Goal: Task Accomplishment & Management: Manage account settings

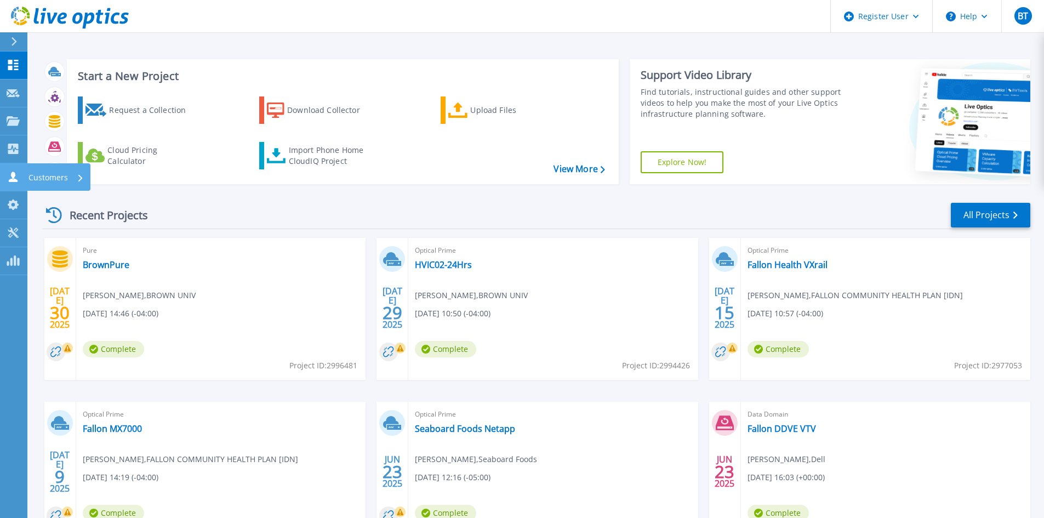
click at [13, 180] on icon at bounding box center [13, 176] width 9 height 10
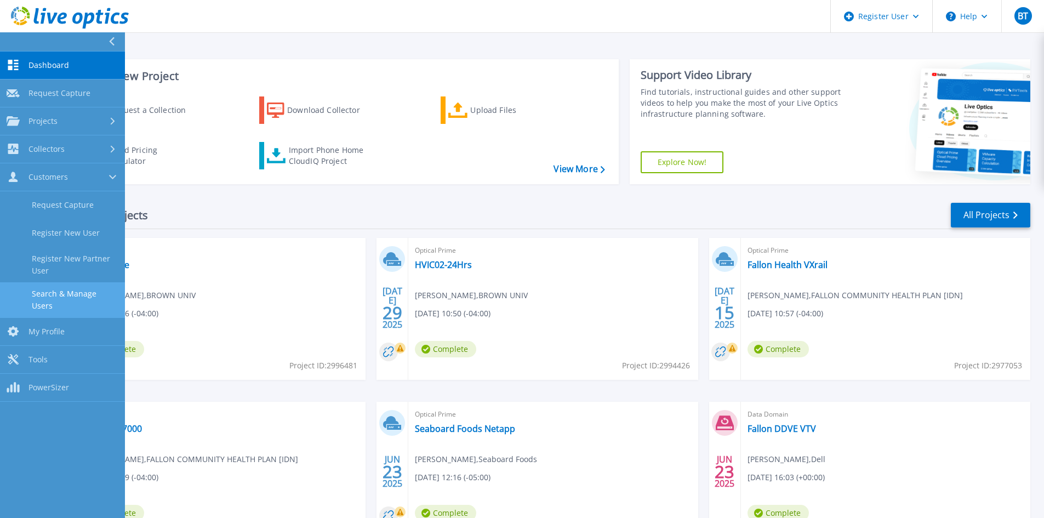
click at [80, 285] on link "Search & Manage Users" at bounding box center [62, 299] width 125 height 35
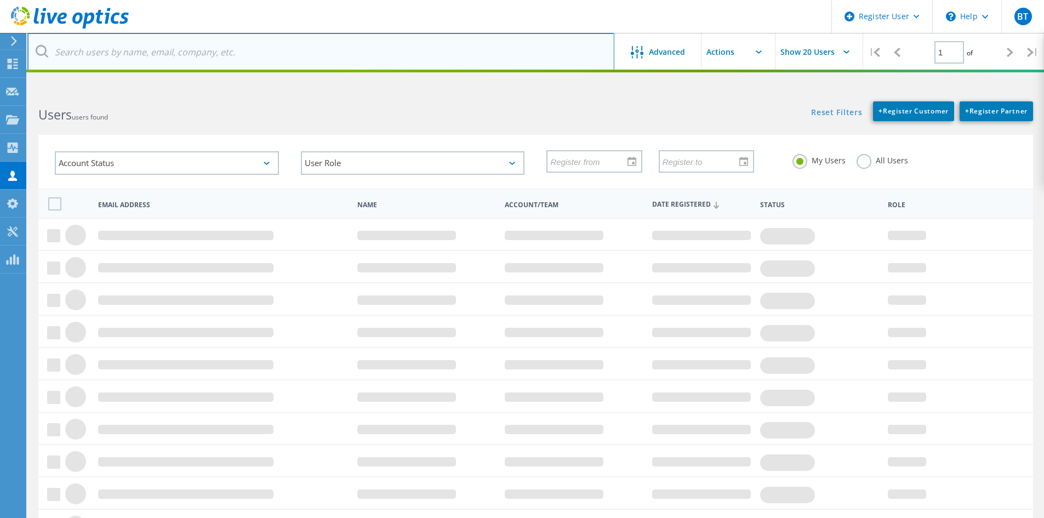
click at [248, 45] on input "text" at bounding box center [320, 52] width 587 height 38
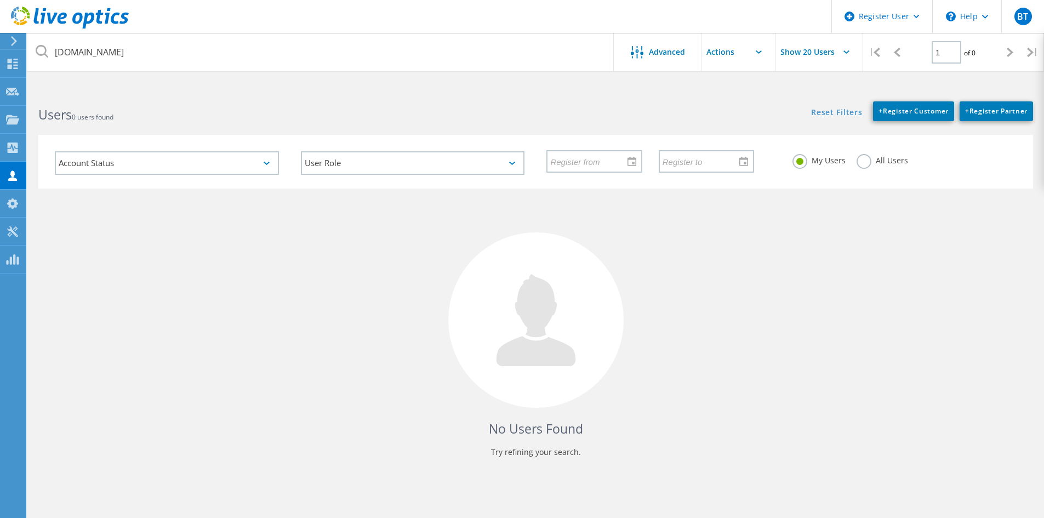
click at [860, 164] on label "All Users" at bounding box center [881, 159] width 51 height 10
click at [0, 0] on input "All Users" at bounding box center [0, 0] width 0 height 0
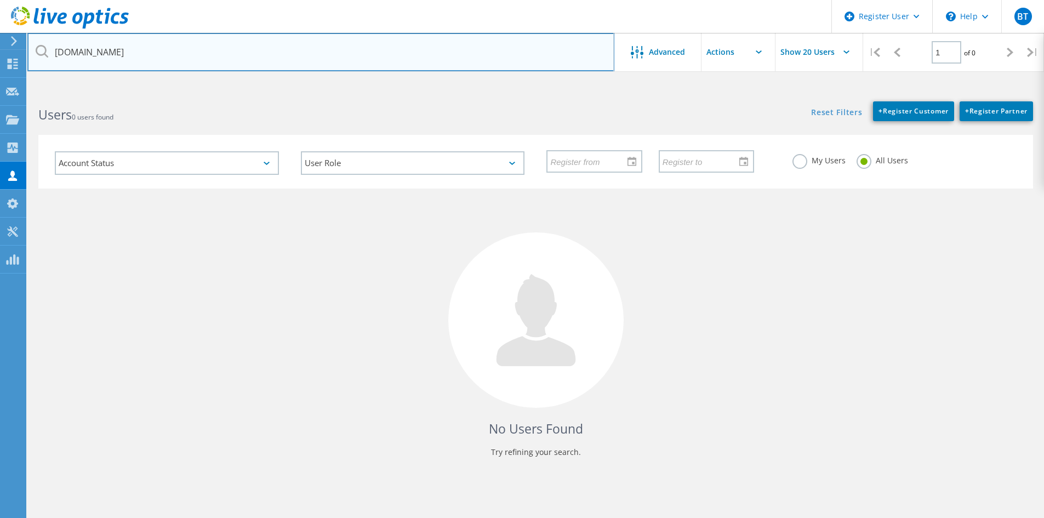
click at [140, 52] on input "[DOMAIN_NAME]" at bounding box center [320, 52] width 587 height 38
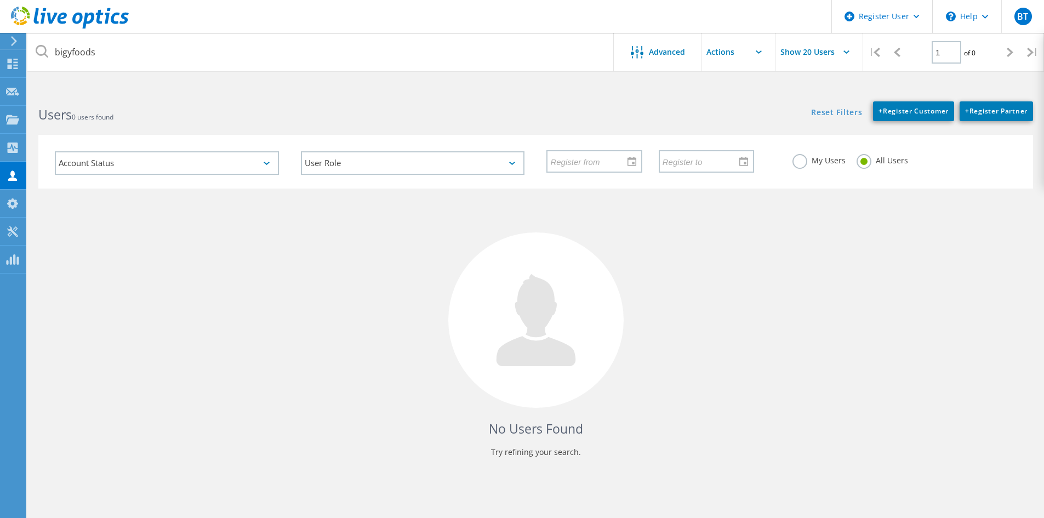
click at [157, 144] on div "Account Status Activated Pending Activation Pending Password Reset Activated No…" at bounding box center [167, 162] width 246 height 45
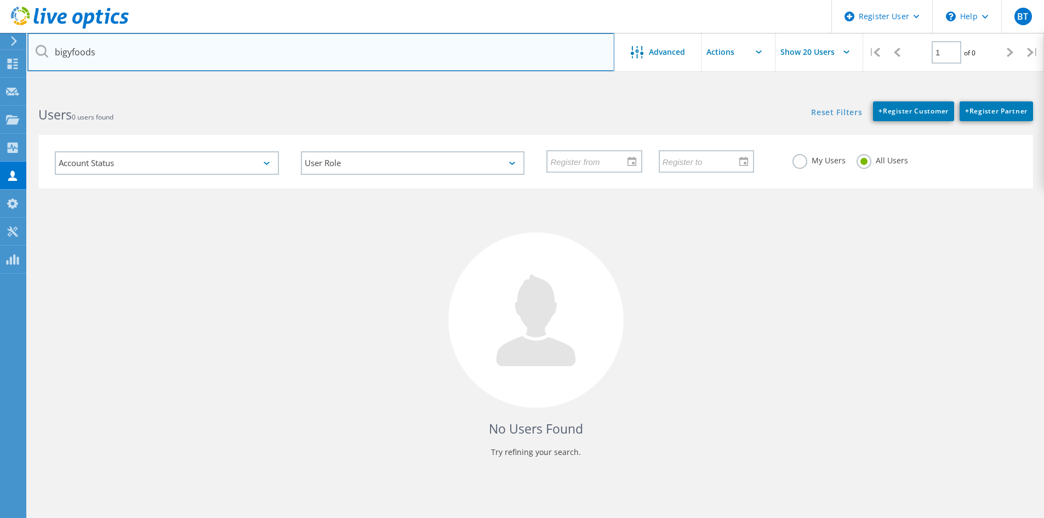
click at [98, 52] on input "bigyfoods" at bounding box center [320, 52] width 587 height 38
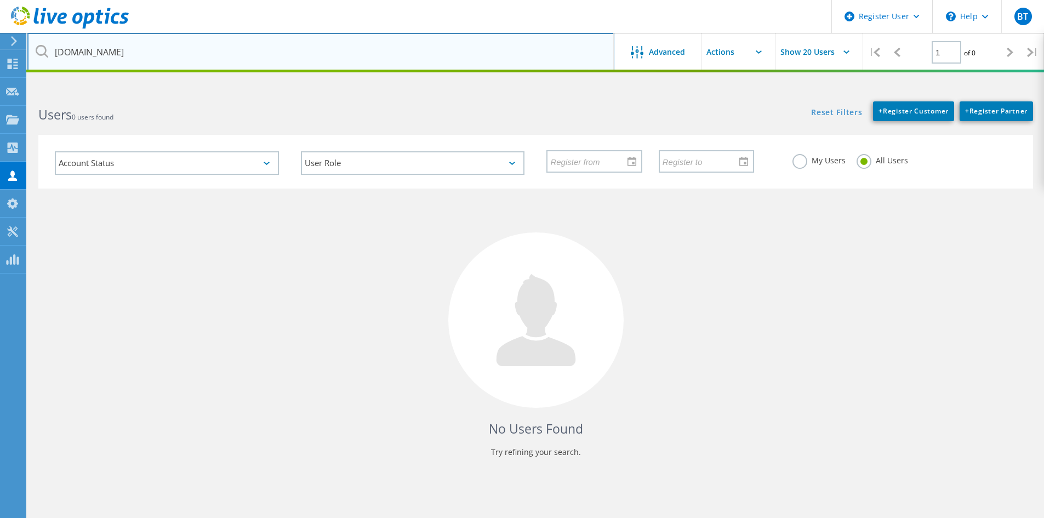
type input "[DOMAIN_NAME]"
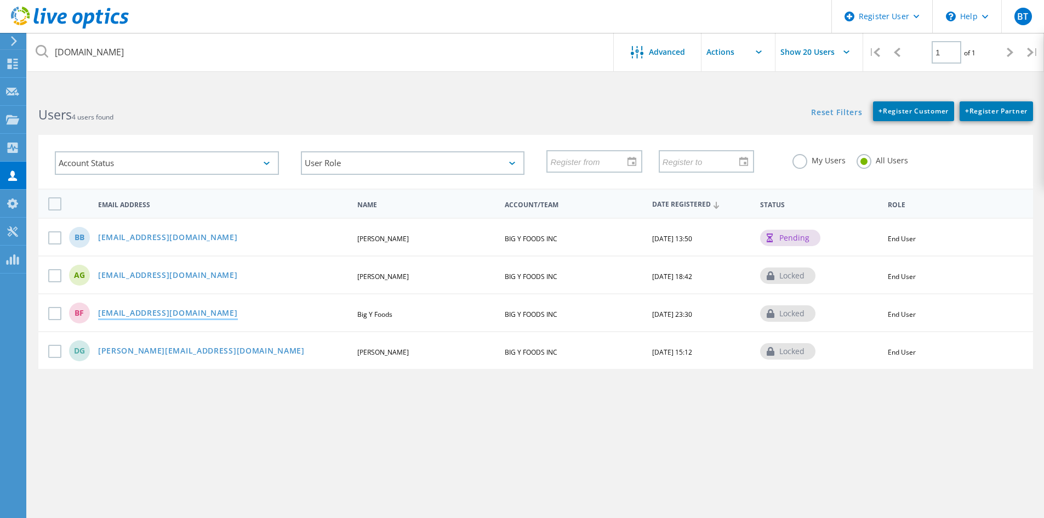
click at [162, 311] on link "[EMAIL_ADDRESS][DOMAIN_NAME]" at bounding box center [168, 313] width 140 height 9
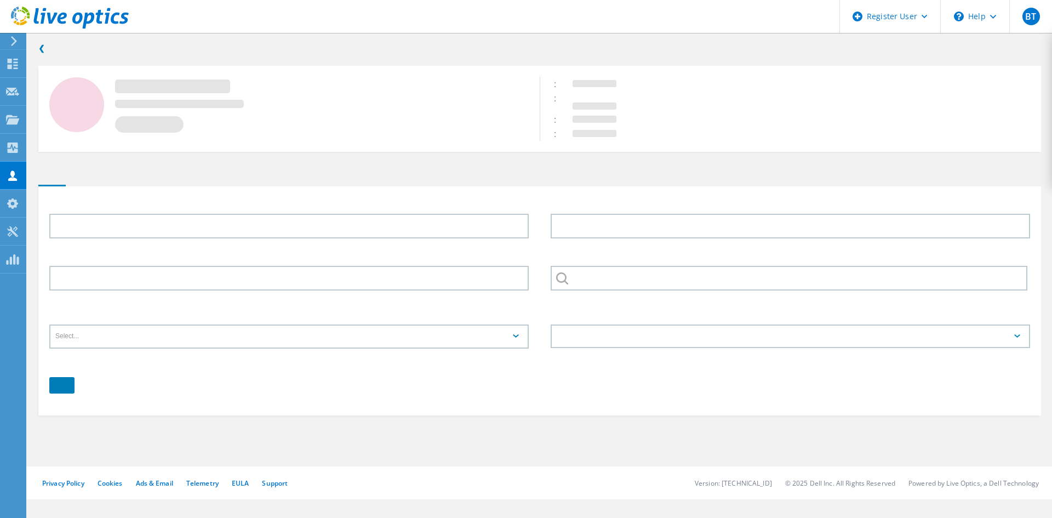
type input "Big Y"
type input "Foods"
type input "BIG Y FOODS INC"
type input "English"
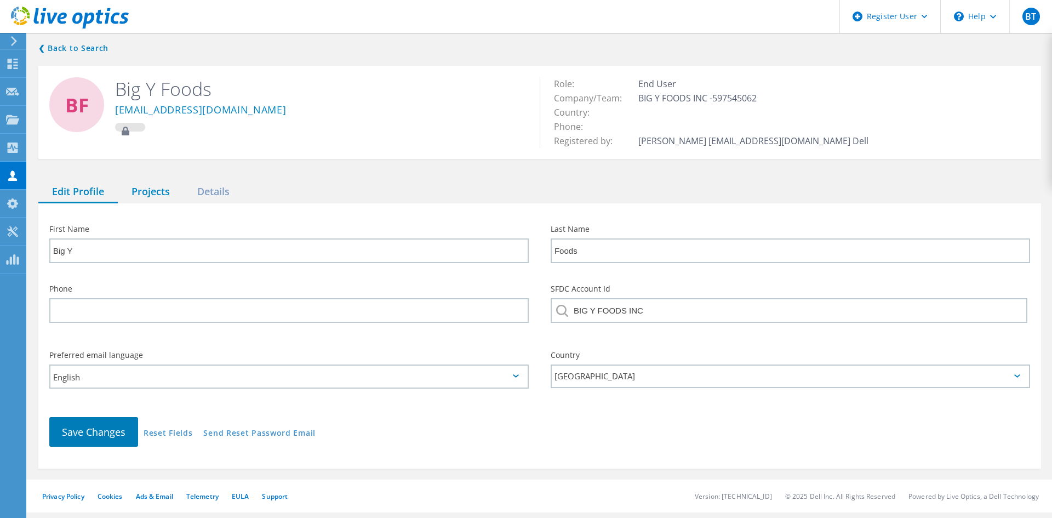
click at [144, 187] on div "Projects" at bounding box center [151, 192] width 66 height 22
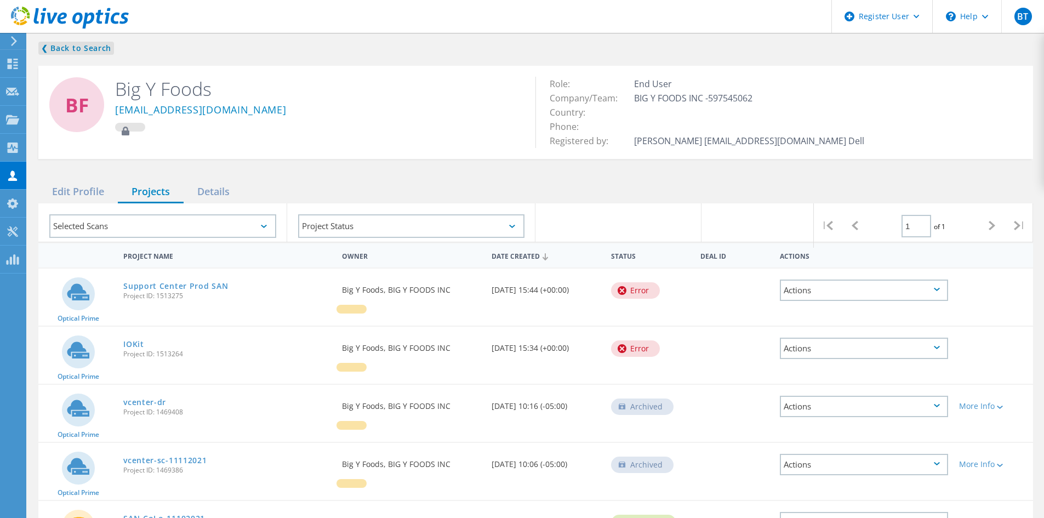
click at [72, 48] on link "❮ Back to Search" at bounding box center [76, 48] width 76 height 13
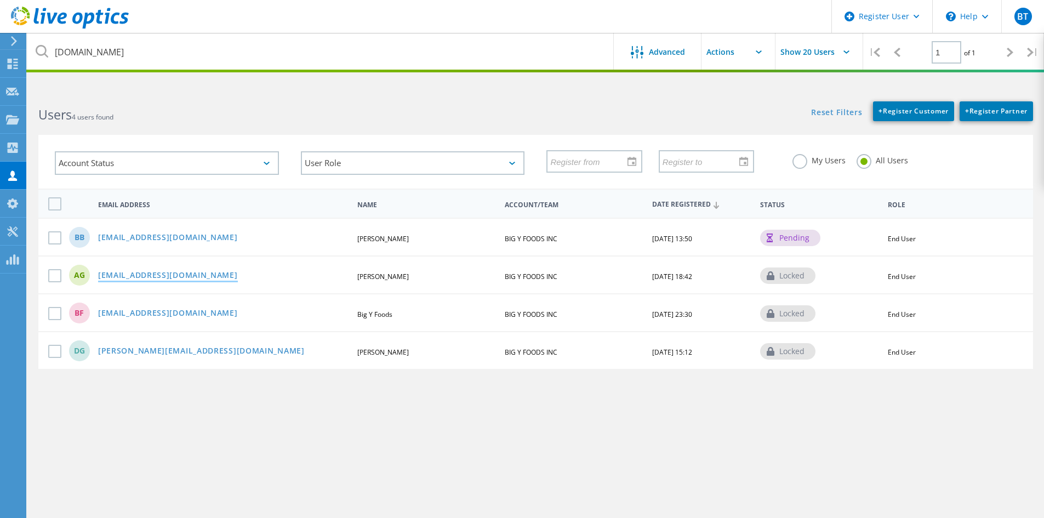
click at [145, 277] on link "[EMAIL_ADDRESS][DOMAIN_NAME]" at bounding box center [168, 275] width 140 height 9
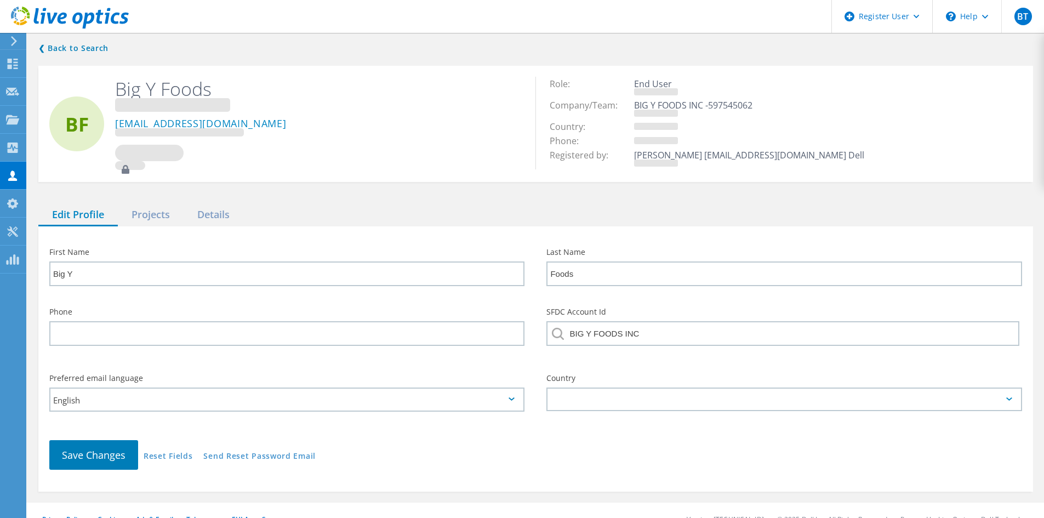
type input "[PERSON_NAME]"
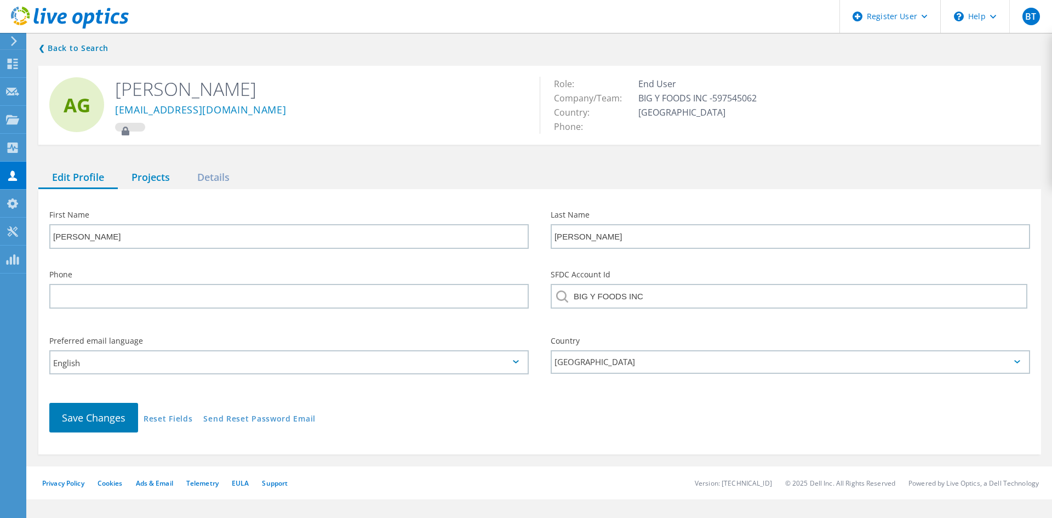
click at [156, 177] on div "Projects" at bounding box center [151, 178] width 66 height 22
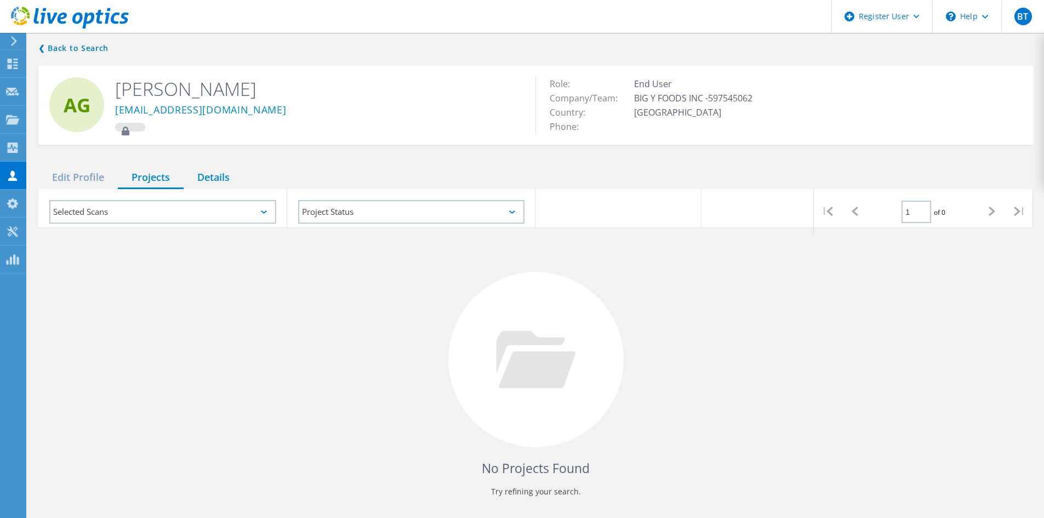
click at [212, 182] on div "Details" at bounding box center [214, 178] width 60 height 22
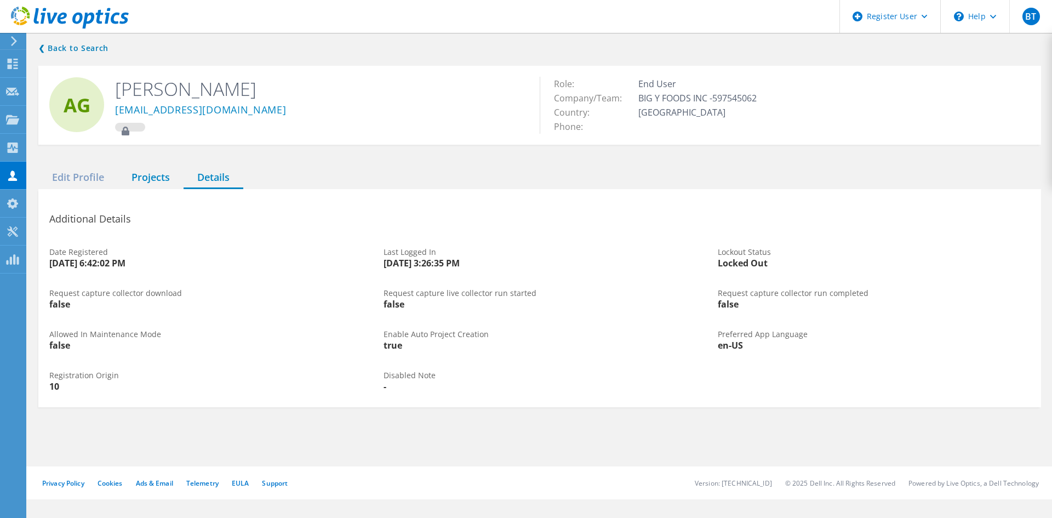
click at [151, 182] on div "Projects" at bounding box center [151, 178] width 66 height 22
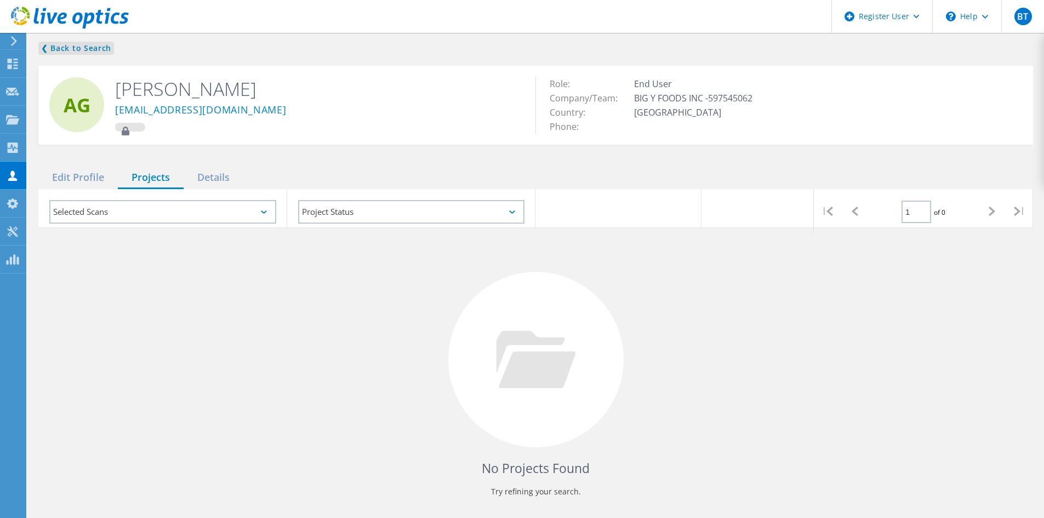
click at [99, 49] on link "❮ Back to Search" at bounding box center [76, 48] width 76 height 13
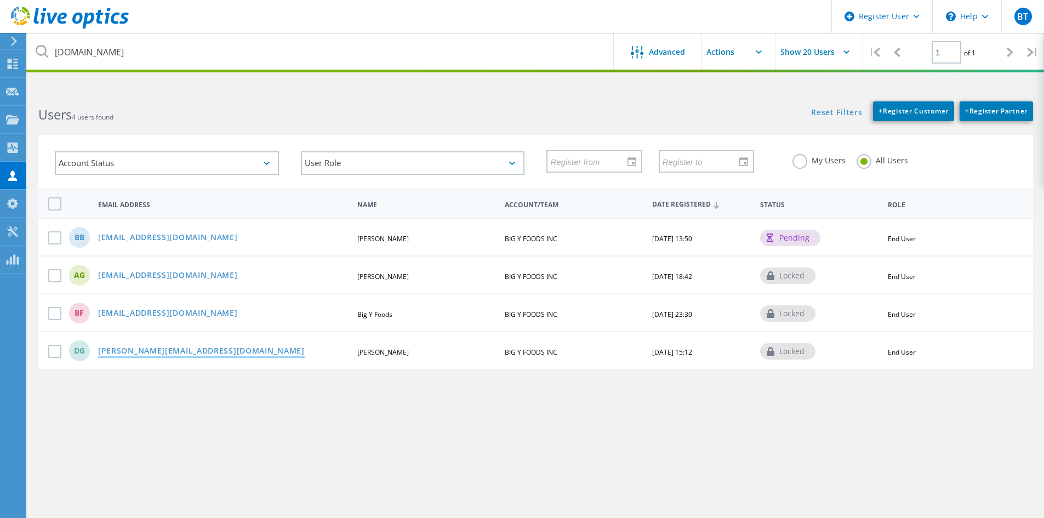
click at [143, 350] on link "[PERSON_NAME][EMAIL_ADDRESS][DOMAIN_NAME]" at bounding box center [201, 351] width 207 height 9
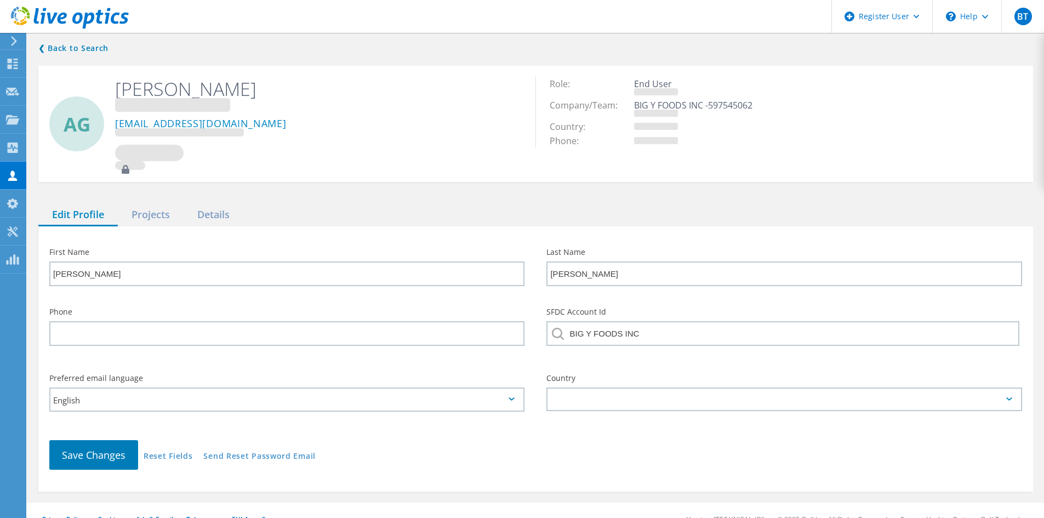
type input "[PERSON_NAME]"
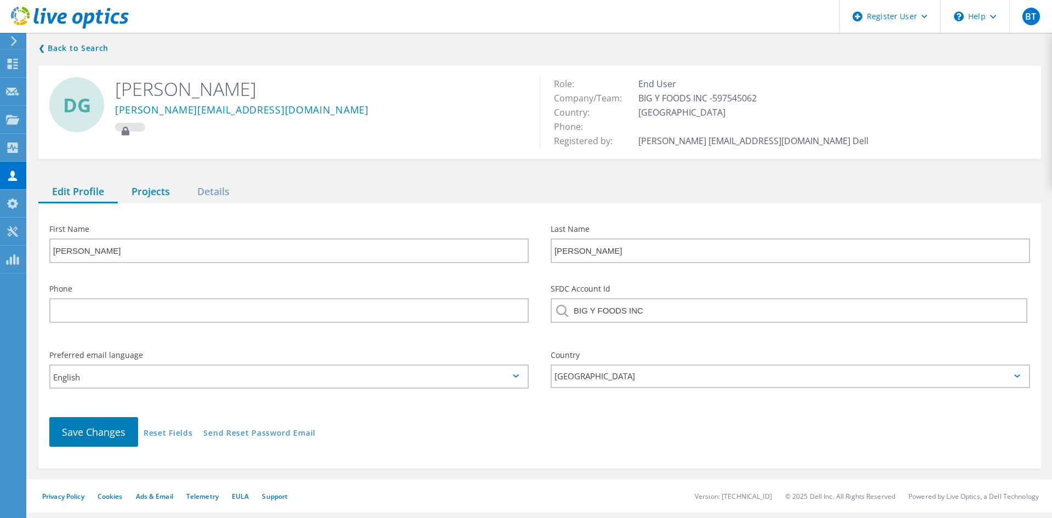
click at [137, 190] on div "Projects" at bounding box center [151, 192] width 66 height 22
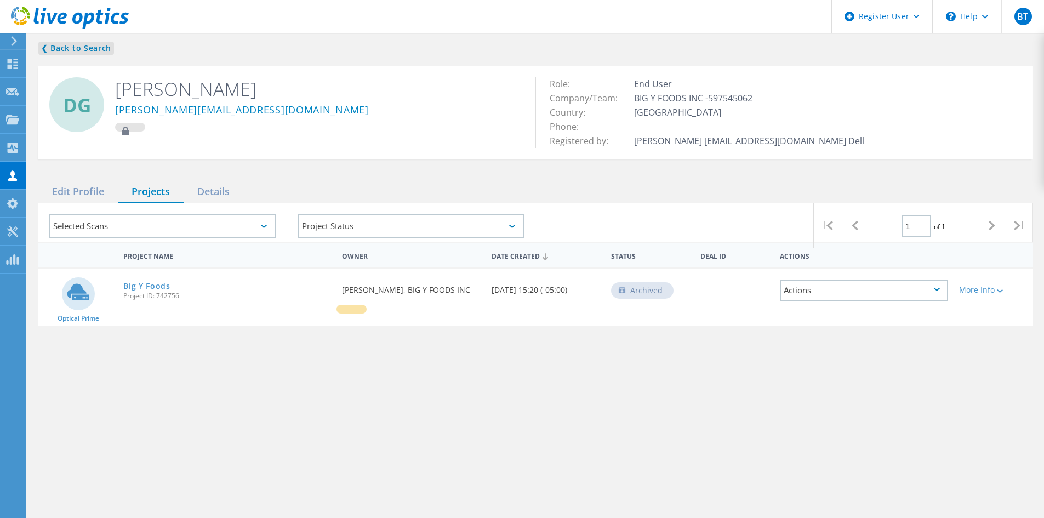
click at [74, 54] on link "❮ Back to Search" at bounding box center [76, 48] width 76 height 13
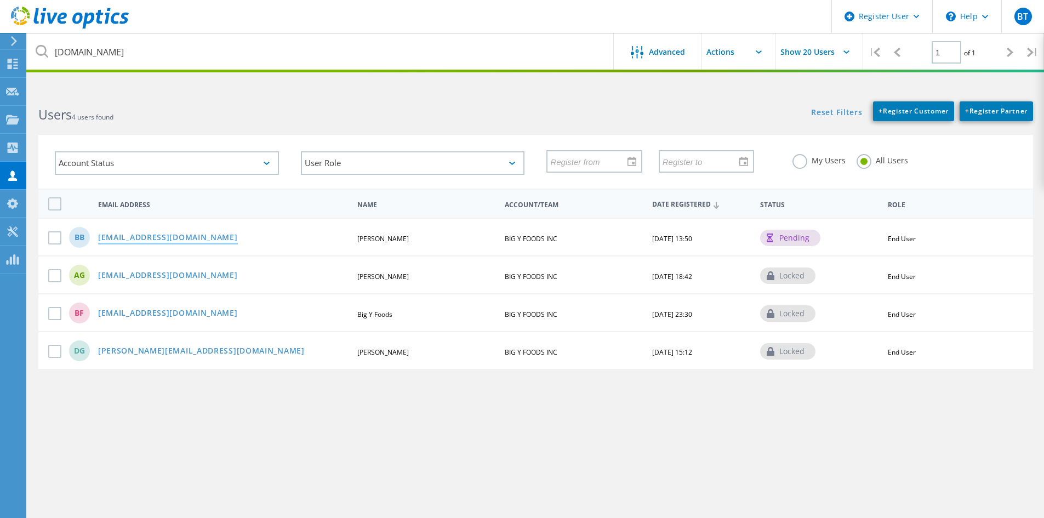
click at [154, 238] on link "[EMAIL_ADDRESS][DOMAIN_NAME]" at bounding box center [168, 237] width 140 height 9
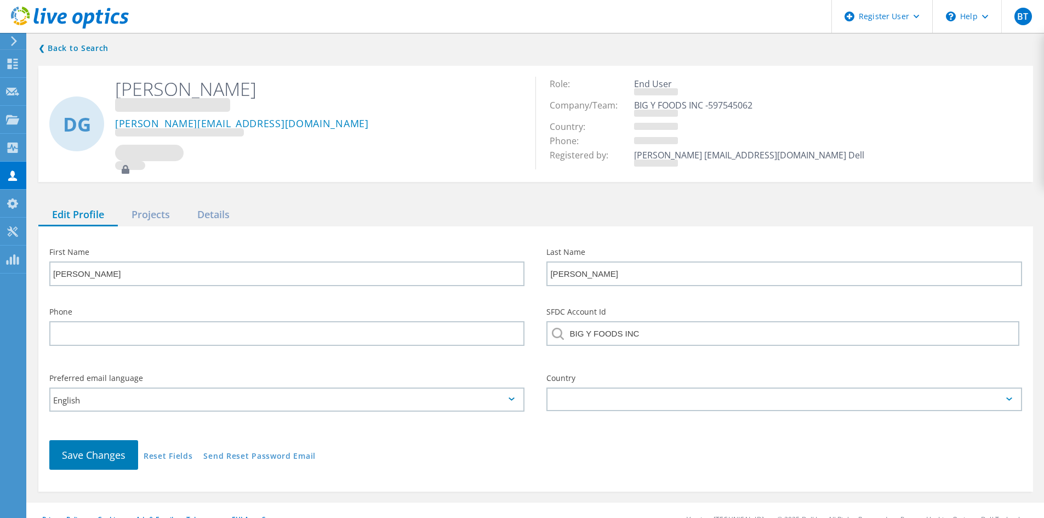
type input "[PERSON_NAME]"
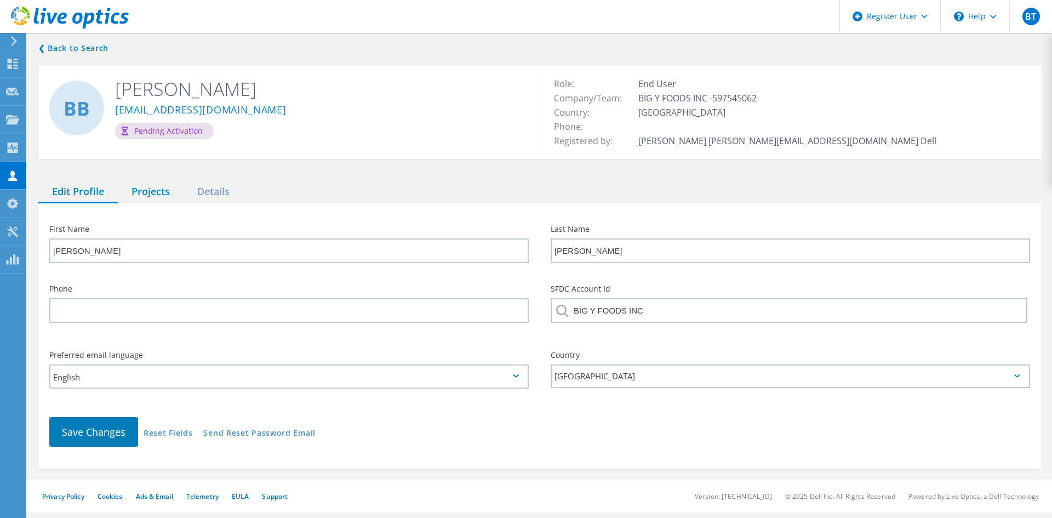
click at [154, 190] on div "Projects" at bounding box center [151, 192] width 66 height 22
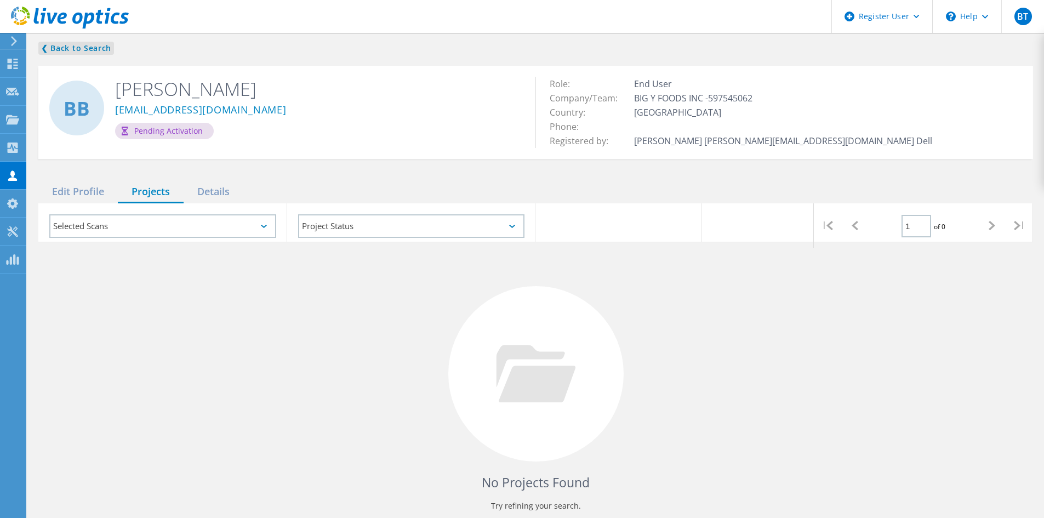
click at [88, 52] on link "❮ Back to Search" at bounding box center [76, 48] width 76 height 13
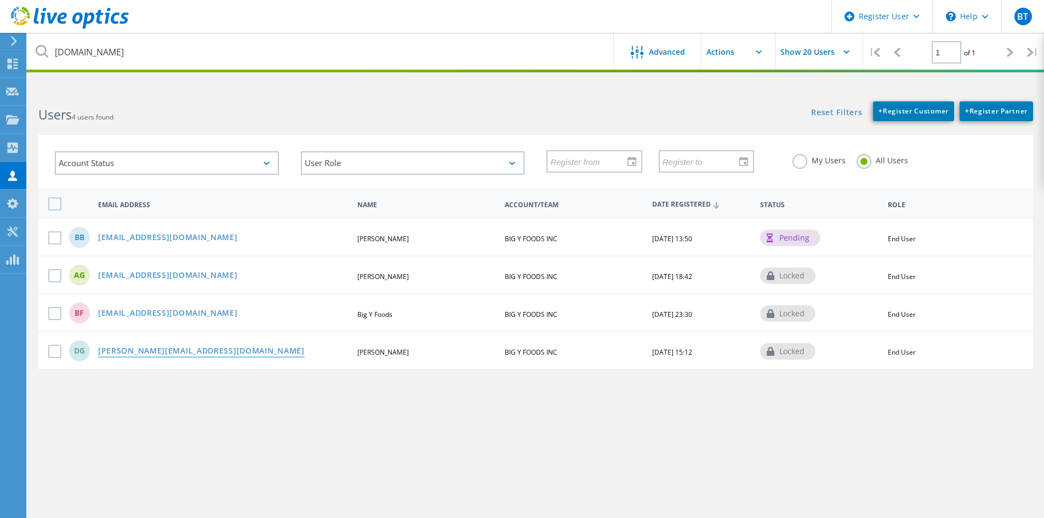
click at [144, 351] on link "[PERSON_NAME][EMAIL_ADDRESS][DOMAIN_NAME]" at bounding box center [201, 351] width 207 height 9
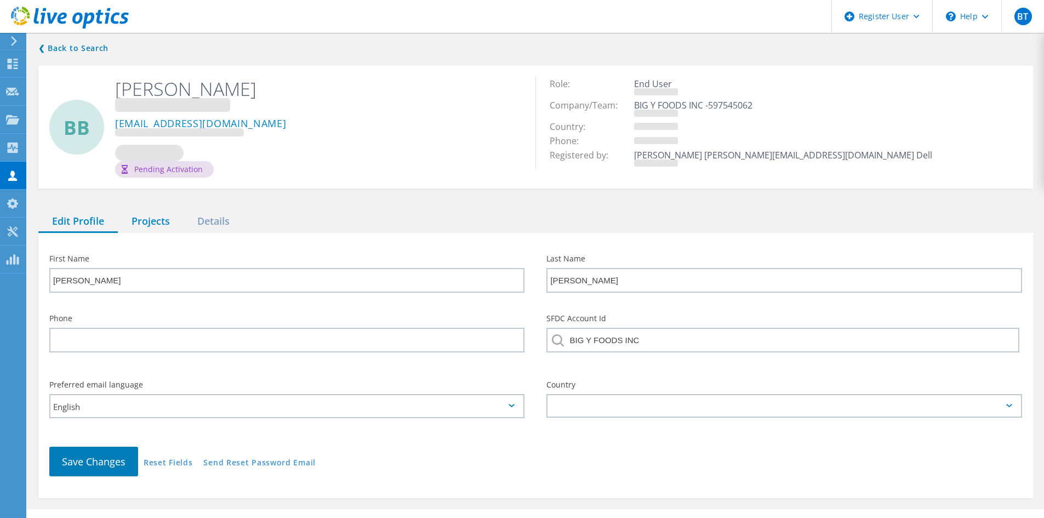
type input "[PERSON_NAME]"
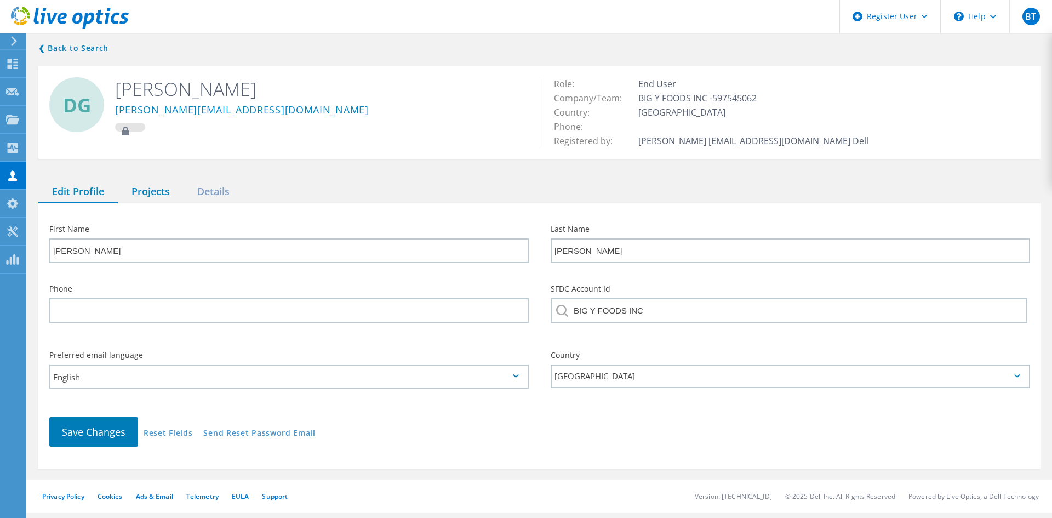
click at [141, 197] on div "Projects" at bounding box center [151, 192] width 66 height 22
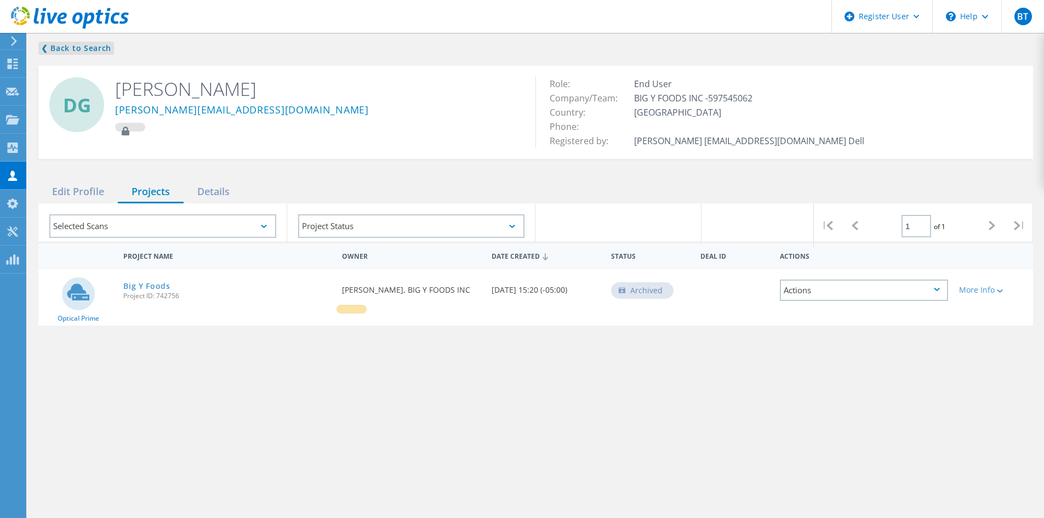
click at [78, 43] on link "❮ Back to Search" at bounding box center [76, 48] width 76 height 13
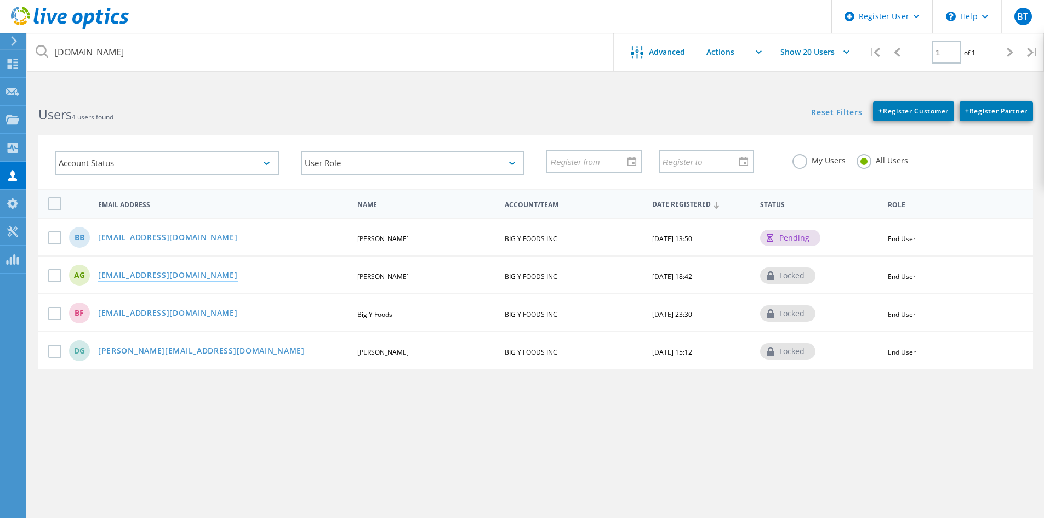
click at [147, 275] on link "[EMAIL_ADDRESS][DOMAIN_NAME]" at bounding box center [168, 275] width 140 height 9
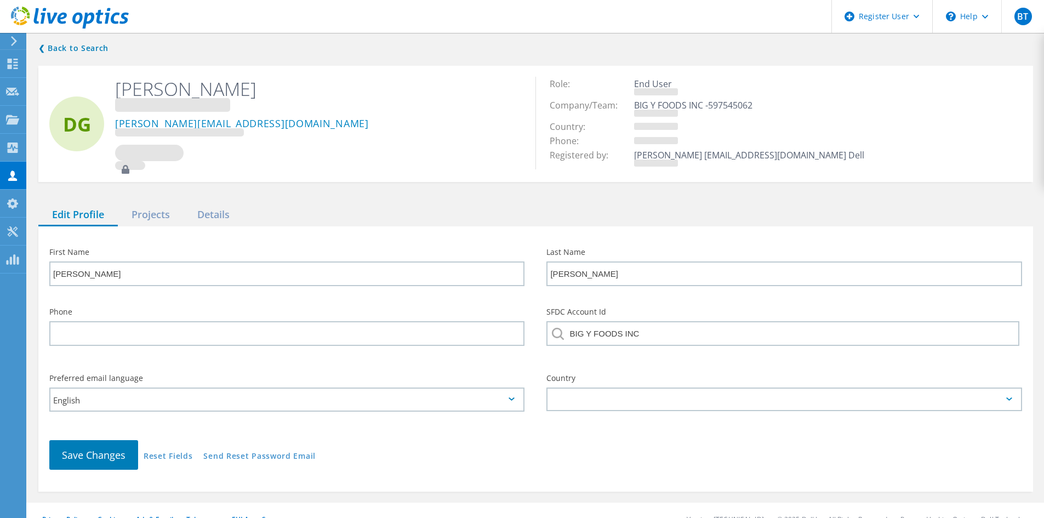
type input "[PERSON_NAME]"
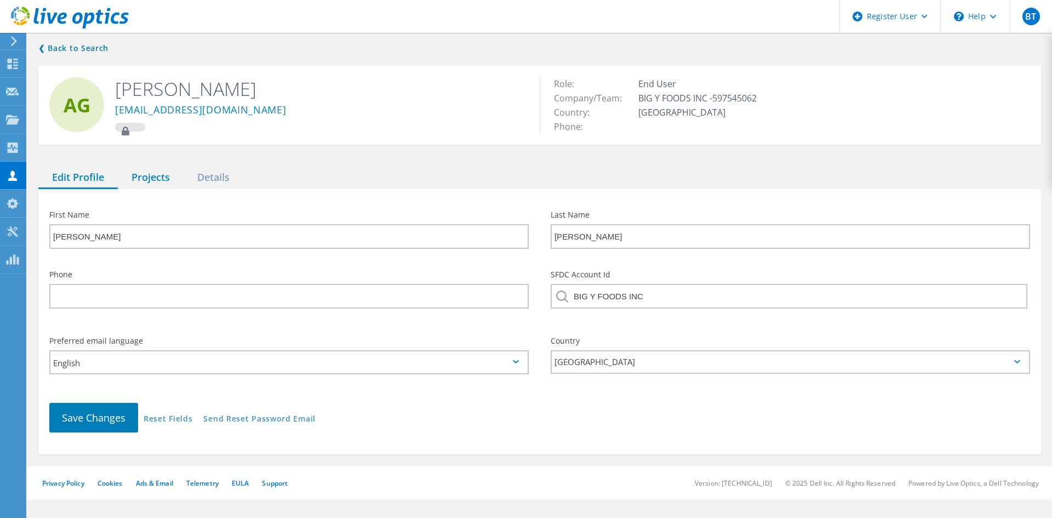
click at [151, 178] on div "Projects" at bounding box center [151, 178] width 66 height 22
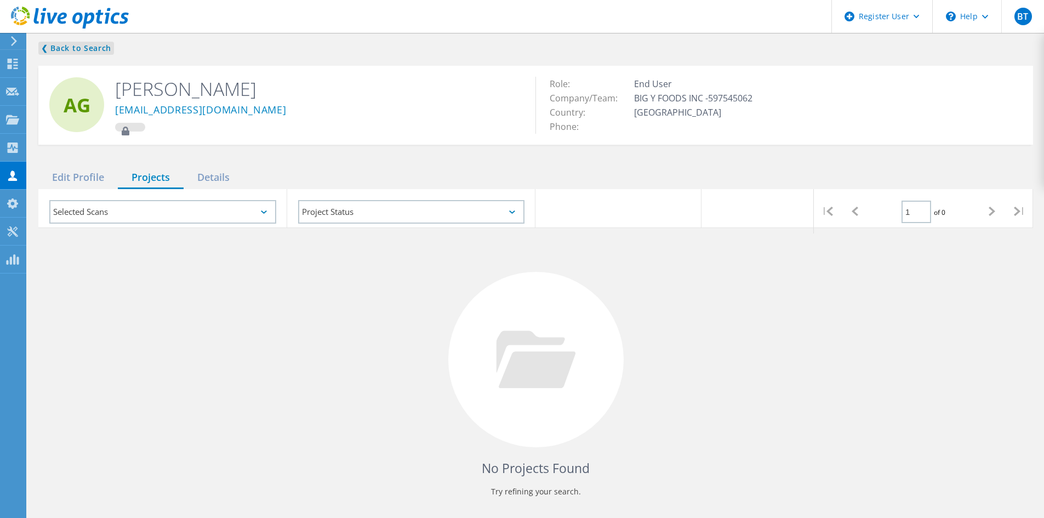
click at [73, 51] on link "❮ Back to Search" at bounding box center [76, 48] width 76 height 13
